Goal: Register for event/course

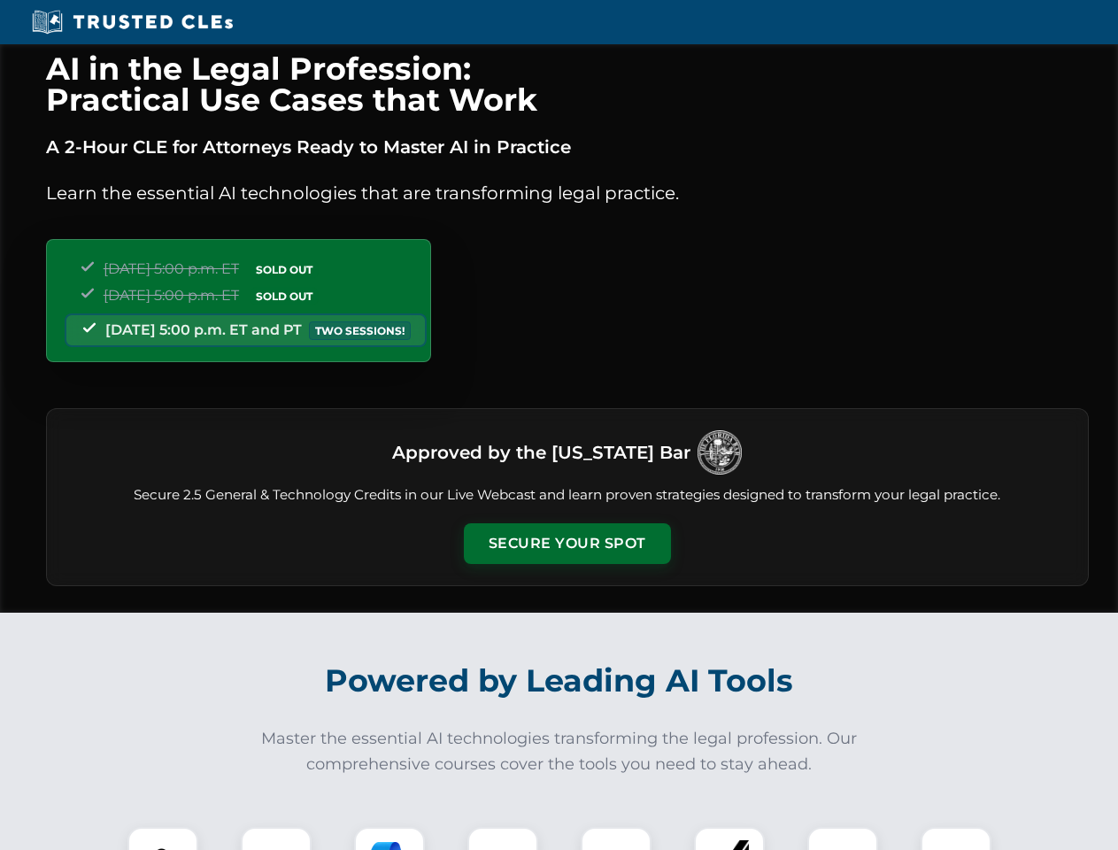
click at [566, 543] on button "Secure Your Spot" at bounding box center [567, 543] width 207 height 41
click at [163, 838] on img at bounding box center [162, 861] width 51 height 51
click at [276, 838] on div at bounding box center [276, 862] width 71 height 71
